Goal: Task Accomplishment & Management: Manage account settings

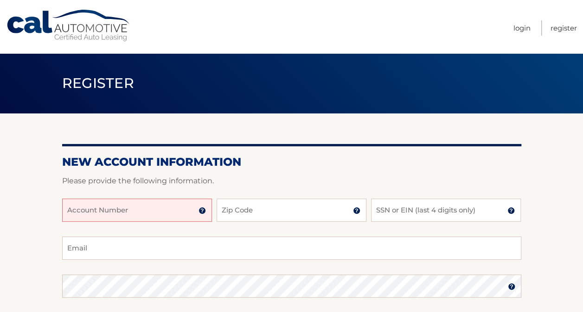
click at [114, 218] on input "Account Number" at bounding box center [137, 210] width 150 height 23
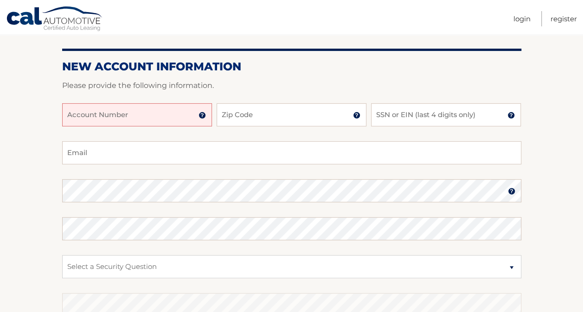
scroll to position [96, 0]
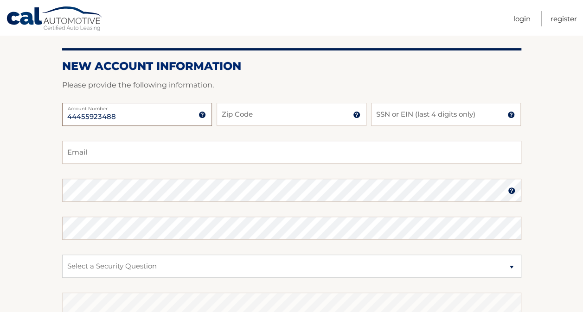
type input "44455923488"
type input "11021"
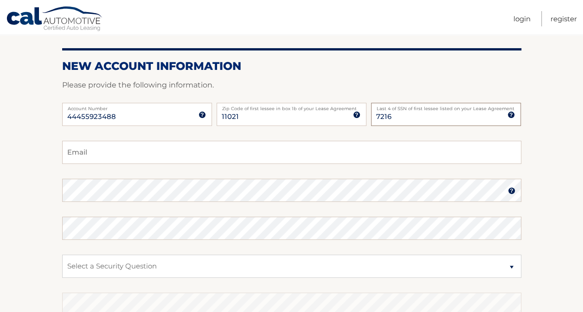
type input "7216"
type input "goharali110@hotmail.com"
click at [144, 269] on select "Select a Security Question What was the name of your elementary school? What is…" at bounding box center [291, 266] width 459 height 23
select select "4"
click at [62, 255] on select "Select a Security Question What was the name of your elementary school? What is…" at bounding box center [291, 266] width 459 height 23
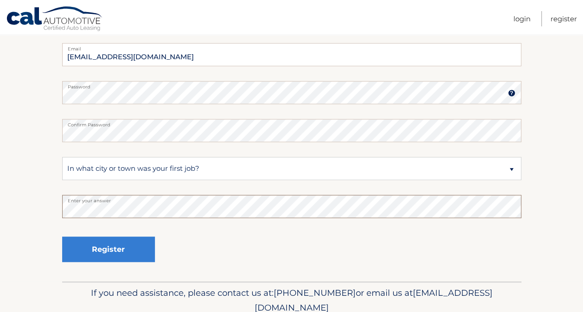
scroll to position [194, 0]
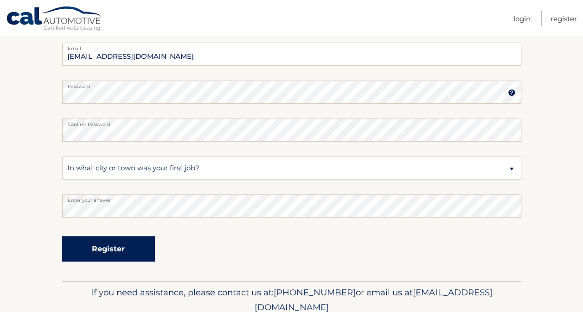
click at [143, 237] on button "Register" at bounding box center [108, 248] width 93 height 25
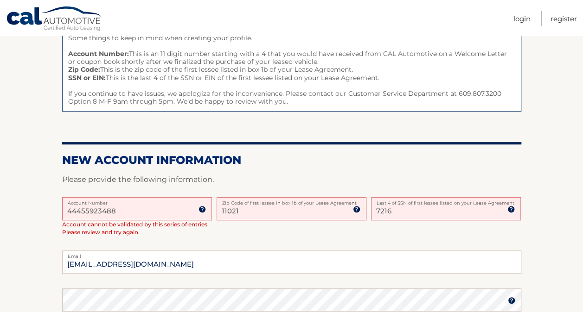
scroll to position [115, 0]
click at [133, 212] on input "44455923488" at bounding box center [137, 208] width 150 height 23
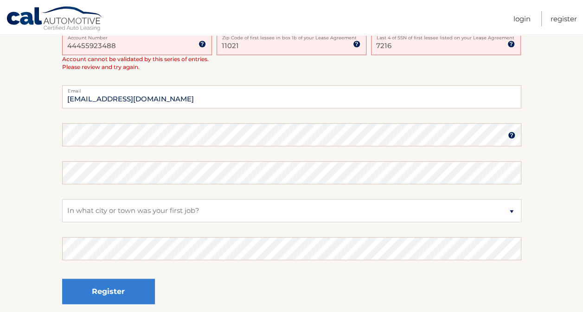
scroll to position [222, 0]
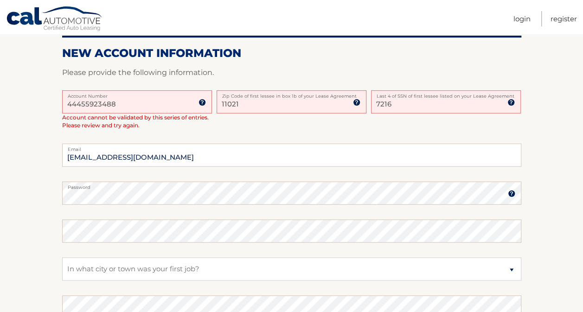
click at [407, 104] on input "7216" at bounding box center [446, 101] width 150 height 23
type input "7614"
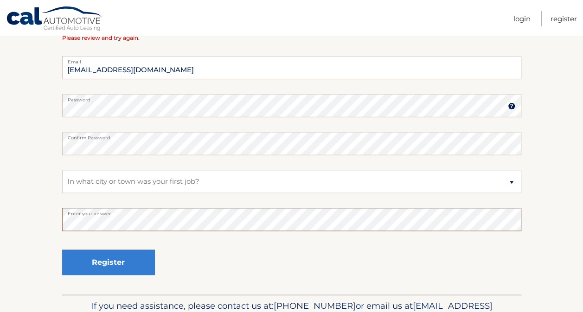
scroll to position [310, 0]
click at [114, 240] on fieldset "goharali110@hotmail.com Email Password Password should be a minimum of 6 charac…" at bounding box center [291, 175] width 459 height 239
click at [114, 243] on fieldset "goharali110@hotmail.com Email Password Password should be a minimum of 6 charac…" at bounding box center [291, 175] width 459 height 239
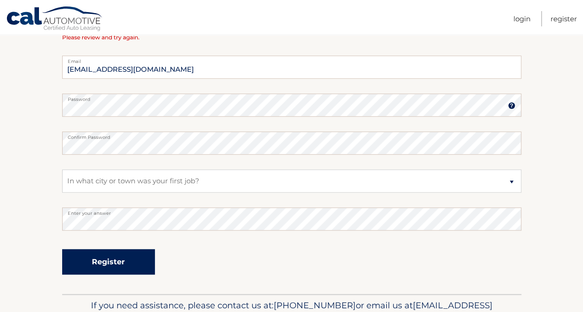
click at [113, 267] on button "Register" at bounding box center [108, 261] width 93 height 25
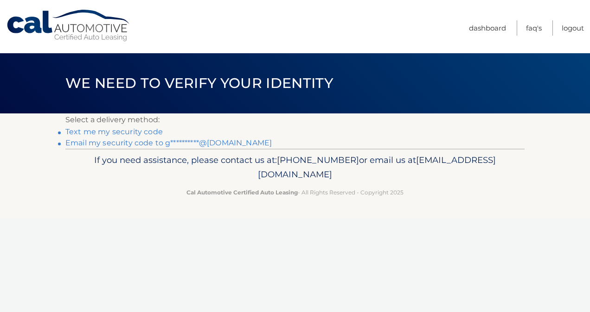
click at [141, 145] on link "**********" at bounding box center [168, 143] width 206 height 9
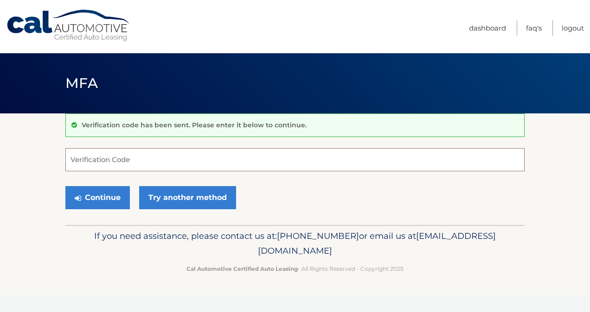
click at [135, 164] on input "Verification Code" at bounding box center [294, 159] width 459 height 23
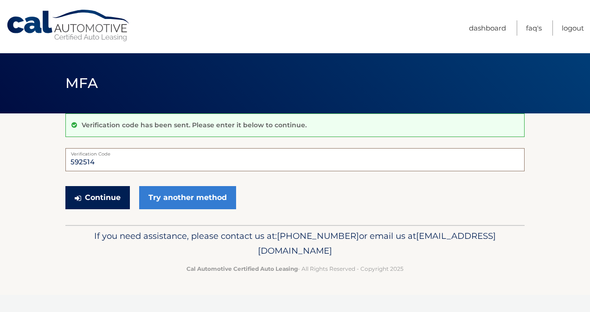
type input "592514"
click at [107, 201] on button "Continue" at bounding box center [97, 197] width 64 height 23
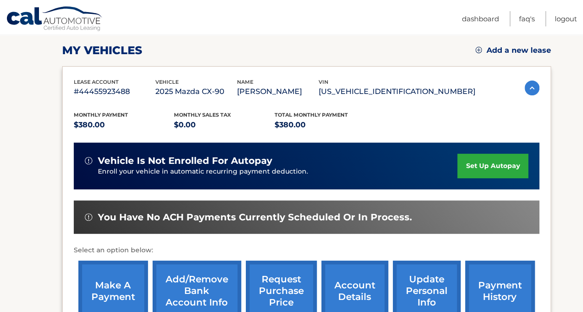
scroll to position [128, 0]
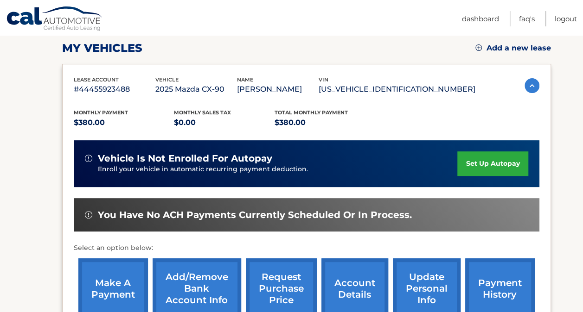
click at [501, 168] on link "set up autopay" at bounding box center [492, 164] width 70 height 25
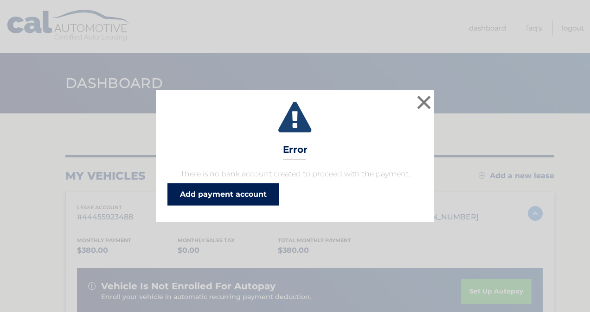
click at [229, 204] on link "Add payment account" at bounding box center [222, 195] width 111 height 22
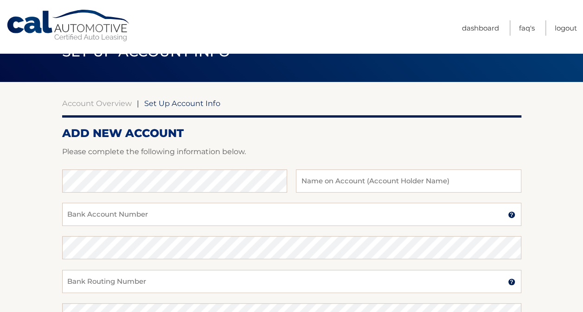
scroll to position [78, 0]
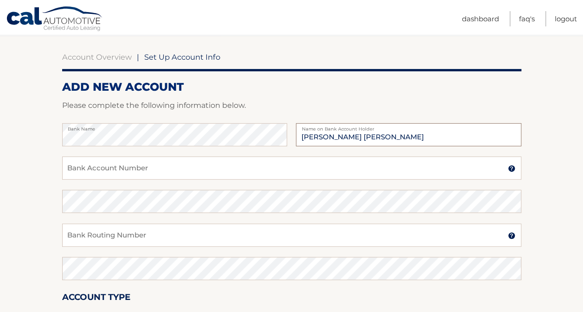
type input "[PERSON_NAME] [PERSON_NAME]"
click at [135, 181] on div "Bank Account Number A 3-17-digit number at the bottom of a check or bank statem…" at bounding box center [291, 173] width 459 height 33
click at [119, 171] on input "Bank Account Number" at bounding box center [291, 168] width 459 height 23
type input "3"
type input "453186289"
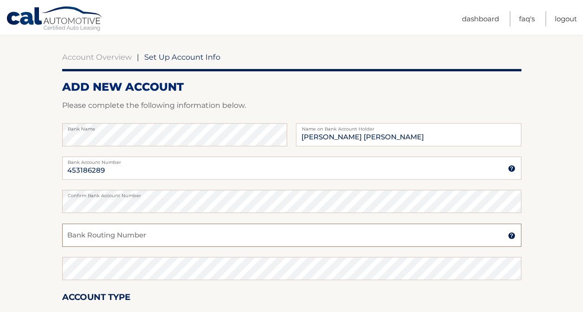
click at [114, 234] on input "Bank Routing Number" at bounding box center [291, 235] width 459 height 23
click at [156, 247] on input "Bank Routing Number" at bounding box center [291, 235] width 459 height 23
click at [83, 234] on input "Bank Routing Number" at bounding box center [291, 235] width 459 height 23
type input "021001088"
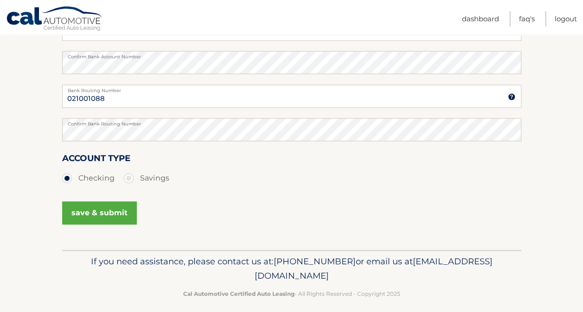
click at [101, 209] on button "save & submit" at bounding box center [99, 213] width 75 height 23
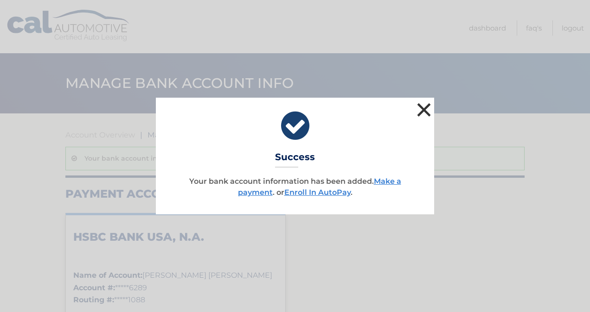
click at [421, 113] on button "×" at bounding box center [423, 110] width 19 height 19
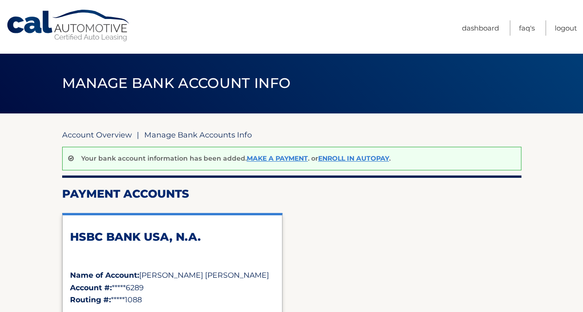
click at [95, 135] on link "Account Overview" at bounding box center [97, 134] width 70 height 9
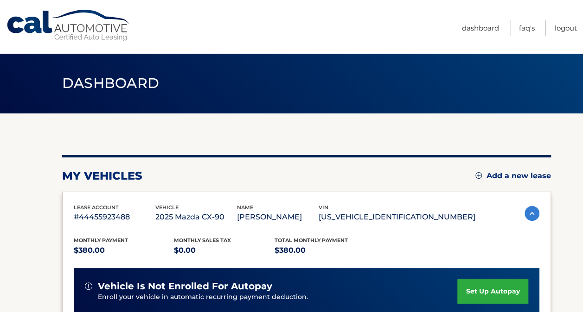
click at [479, 286] on link "set up autopay" at bounding box center [492, 291] width 70 height 25
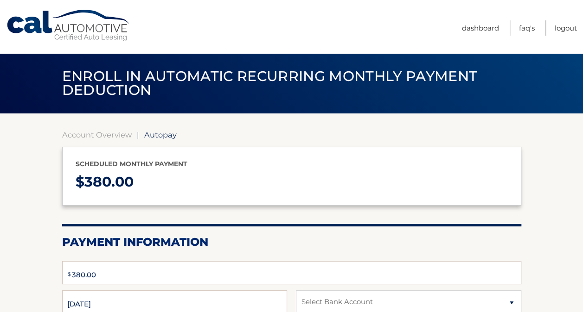
type input "380"
select select "Y2M2ZDhiZDAtMDBiMS00YjIxLTlkMDUtMTg2ZWJkZjI0NGQz"
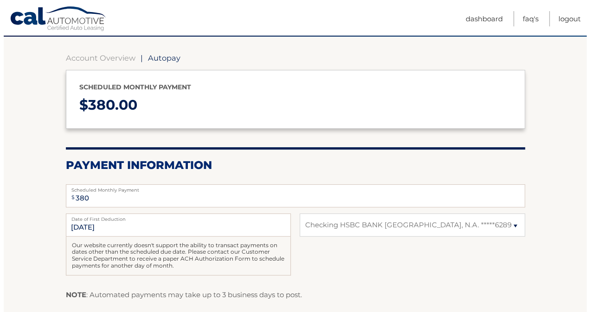
scroll to position [139, 0]
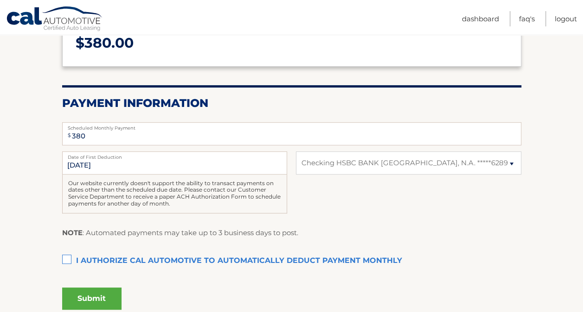
click at [65, 256] on label "I authorize cal automotive to automatically deduct payment monthly This checkbo…" at bounding box center [291, 261] width 459 height 19
click at [0, 0] on input "I authorize cal automotive to automatically deduct payment monthly This checkbo…" at bounding box center [0, 0] width 0 height 0
click at [97, 300] on button "Submit" at bounding box center [91, 299] width 59 height 22
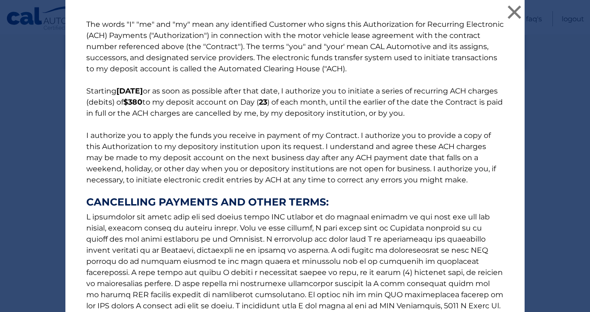
scroll to position [136, 0]
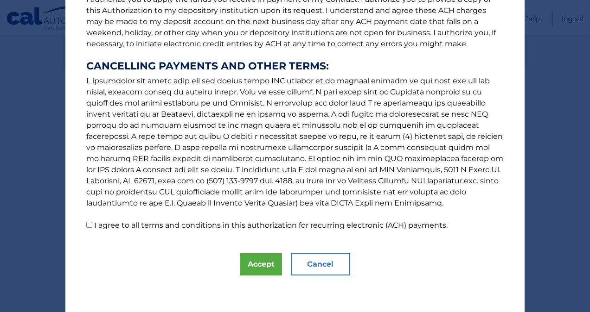
click at [182, 225] on label "I agree to all terms and conditions in this authorization for recurring electro…" at bounding box center [270, 225] width 353 height 9
click at [92, 225] on input "I agree to all terms and conditions in this authorization for recurring electro…" at bounding box center [89, 225] width 6 height 6
checkbox input "true"
click at [251, 264] on button "Accept" at bounding box center [261, 265] width 42 height 22
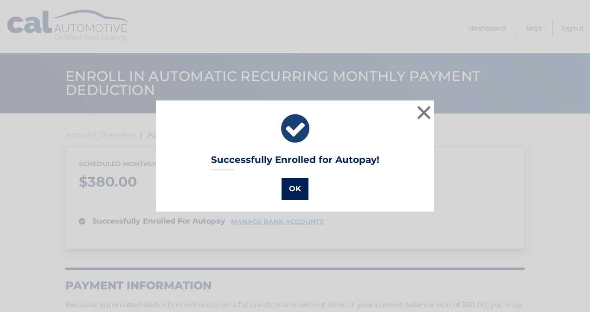
click at [291, 189] on button "OK" at bounding box center [294, 189] width 27 height 22
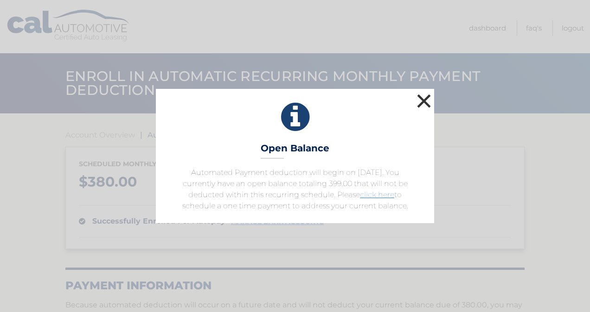
click at [422, 101] on button "×" at bounding box center [423, 101] width 19 height 19
